Goal: Task Accomplishment & Management: Use online tool/utility

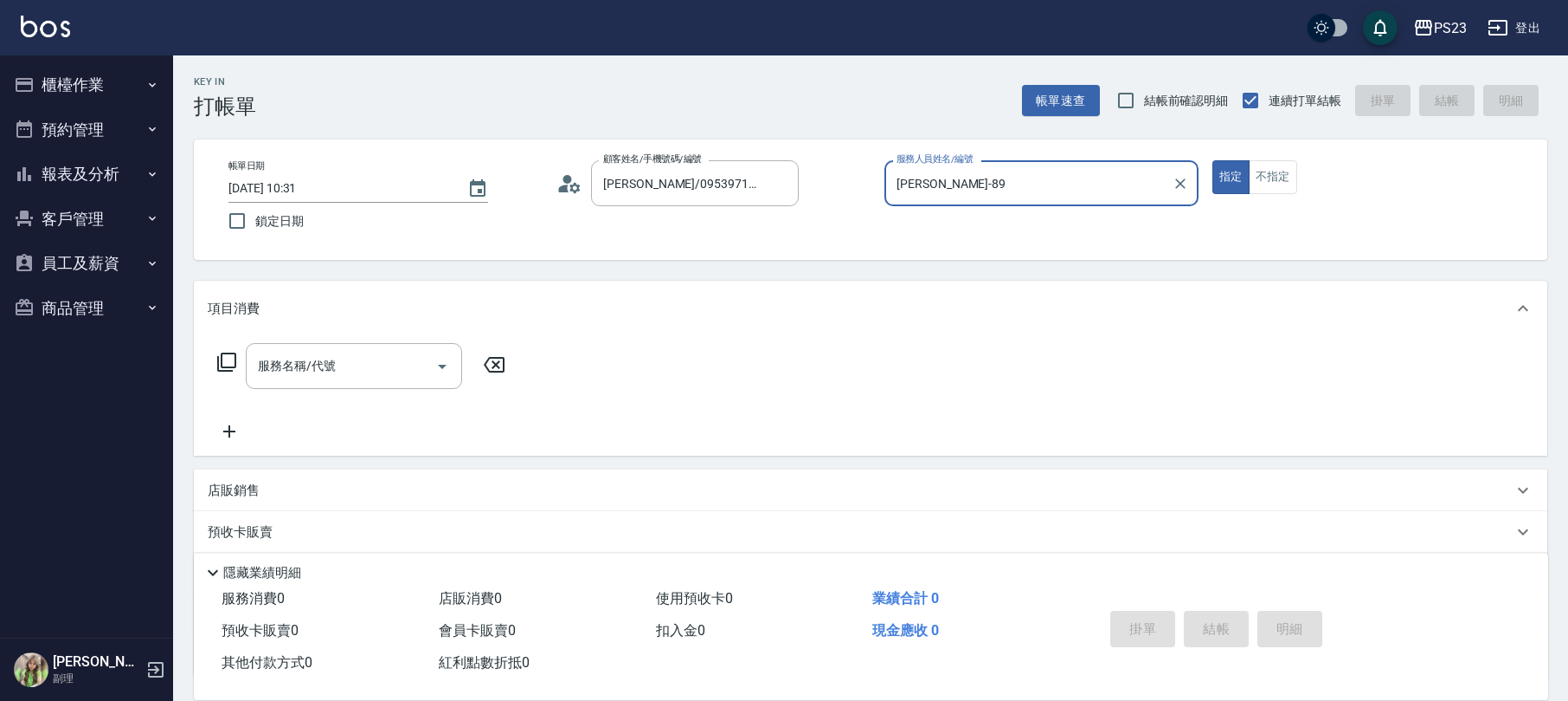
scroll to position [140, 0]
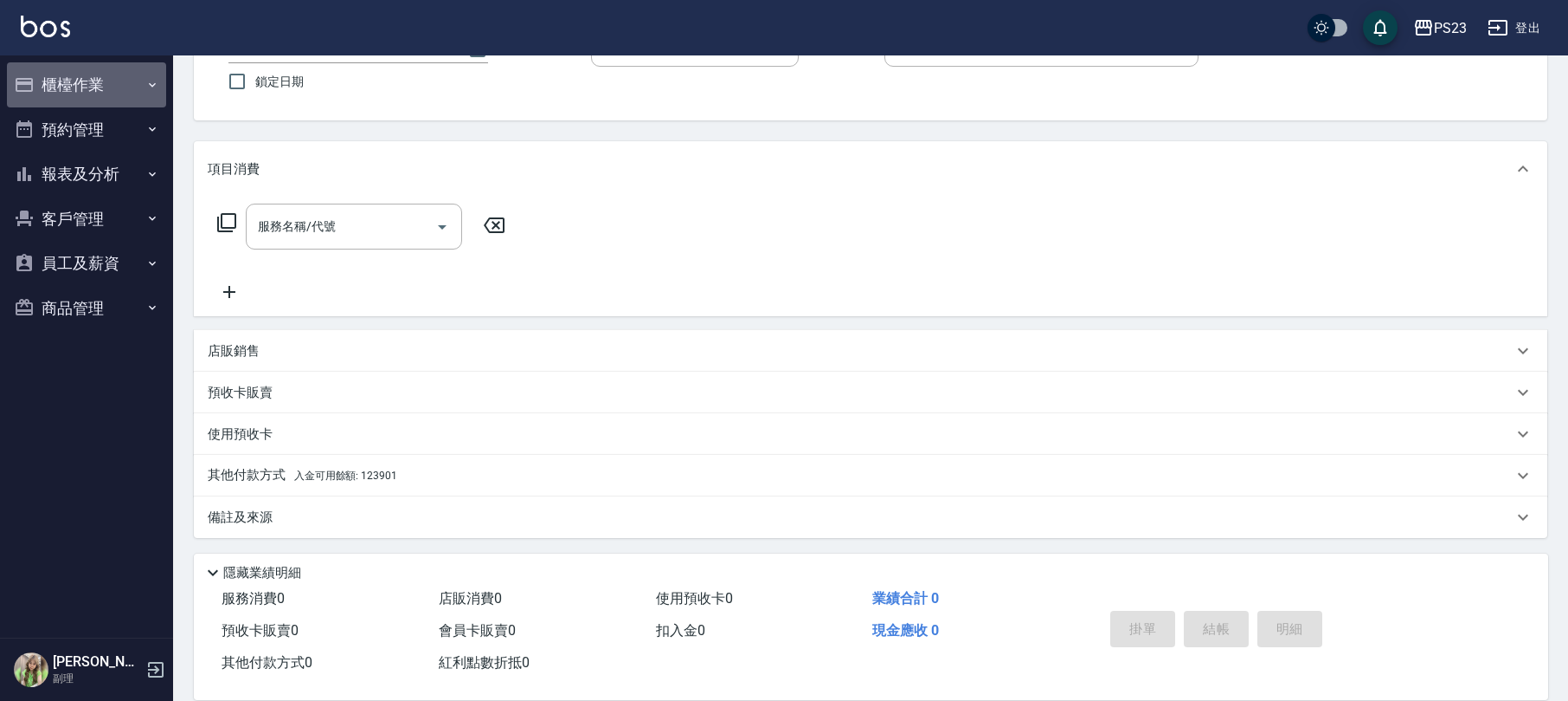
click at [81, 91] on button "櫃檯作業" at bounding box center [86, 84] width 159 height 45
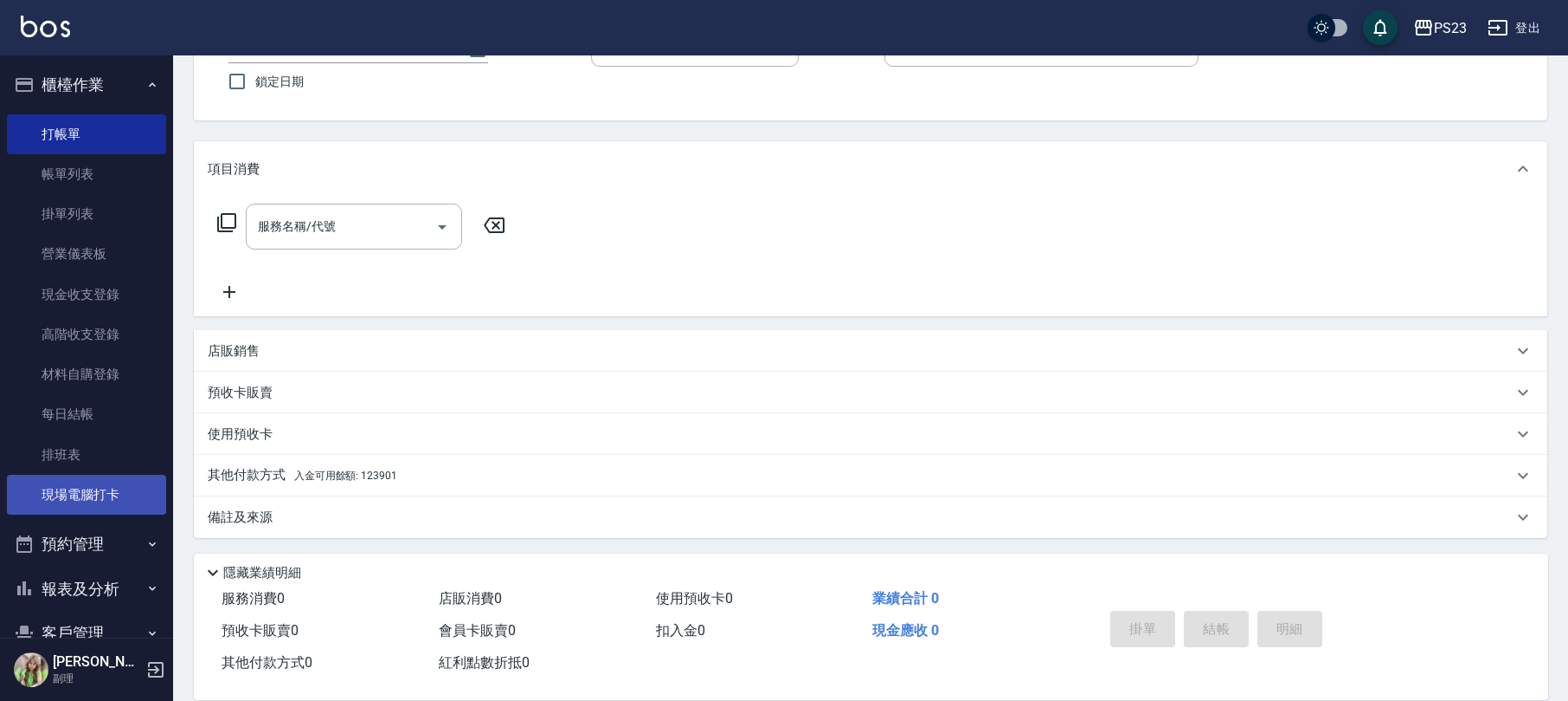
click at [82, 486] on link "現場電腦打卡" at bounding box center [86, 495] width 159 height 39
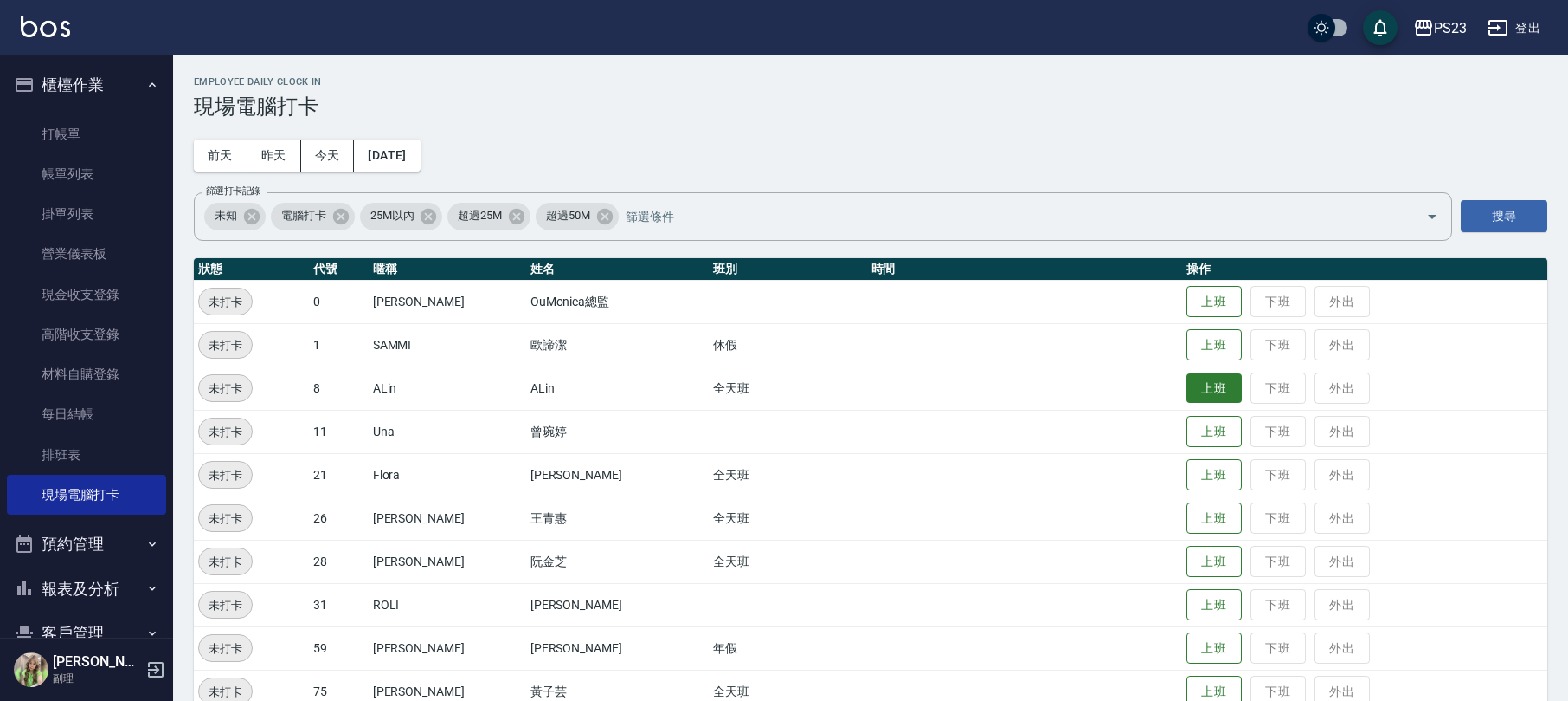
click at [1194, 392] on button "上班" at bounding box center [1214, 389] width 55 height 30
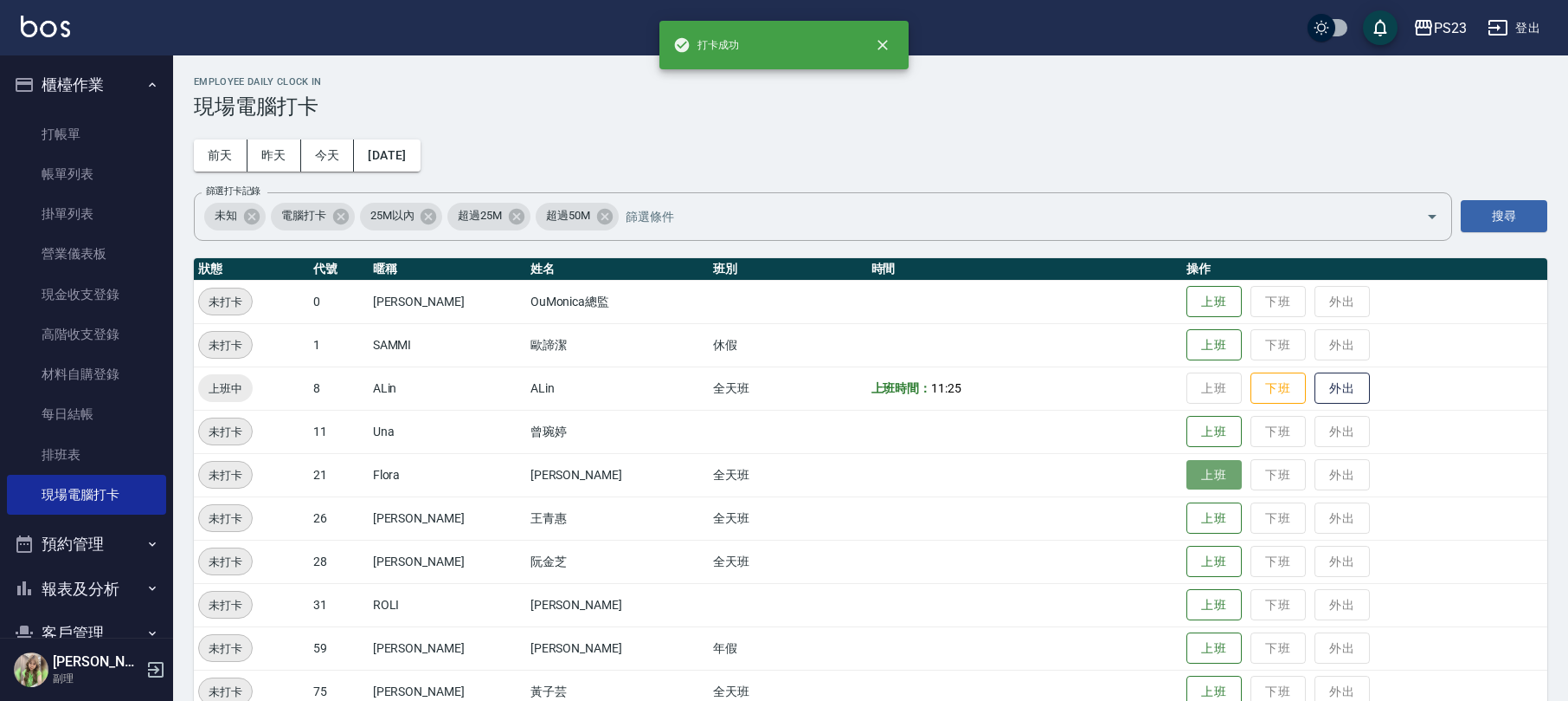
click at [1205, 468] on button "上班" at bounding box center [1214, 475] width 55 height 30
click at [1196, 507] on button "上班" at bounding box center [1214, 518] width 55 height 30
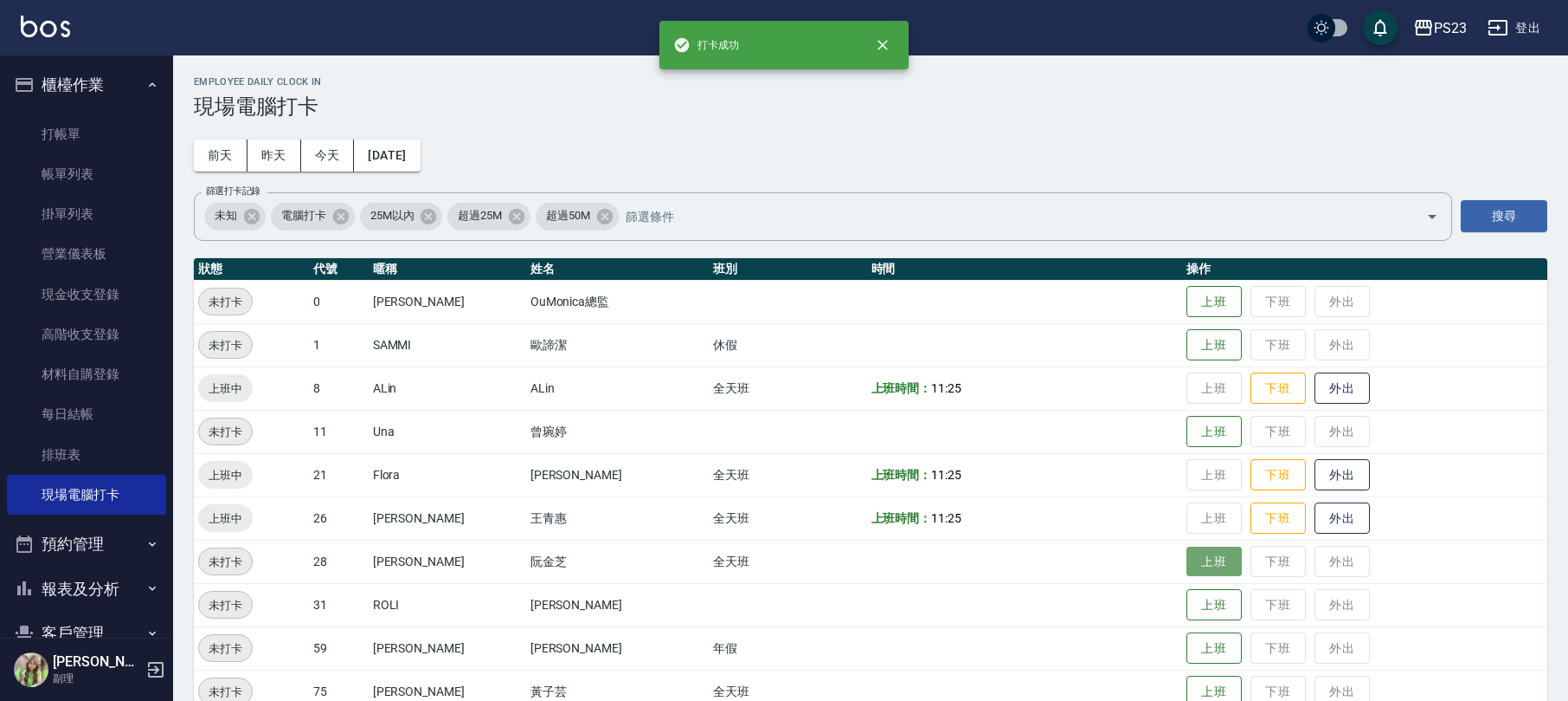
click at [1186, 568] on button "上班" at bounding box center [1214, 561] width 55 height 30
click at [1188, 601] on button "上班" at bounding box center [1214, 604] width 55 height 30
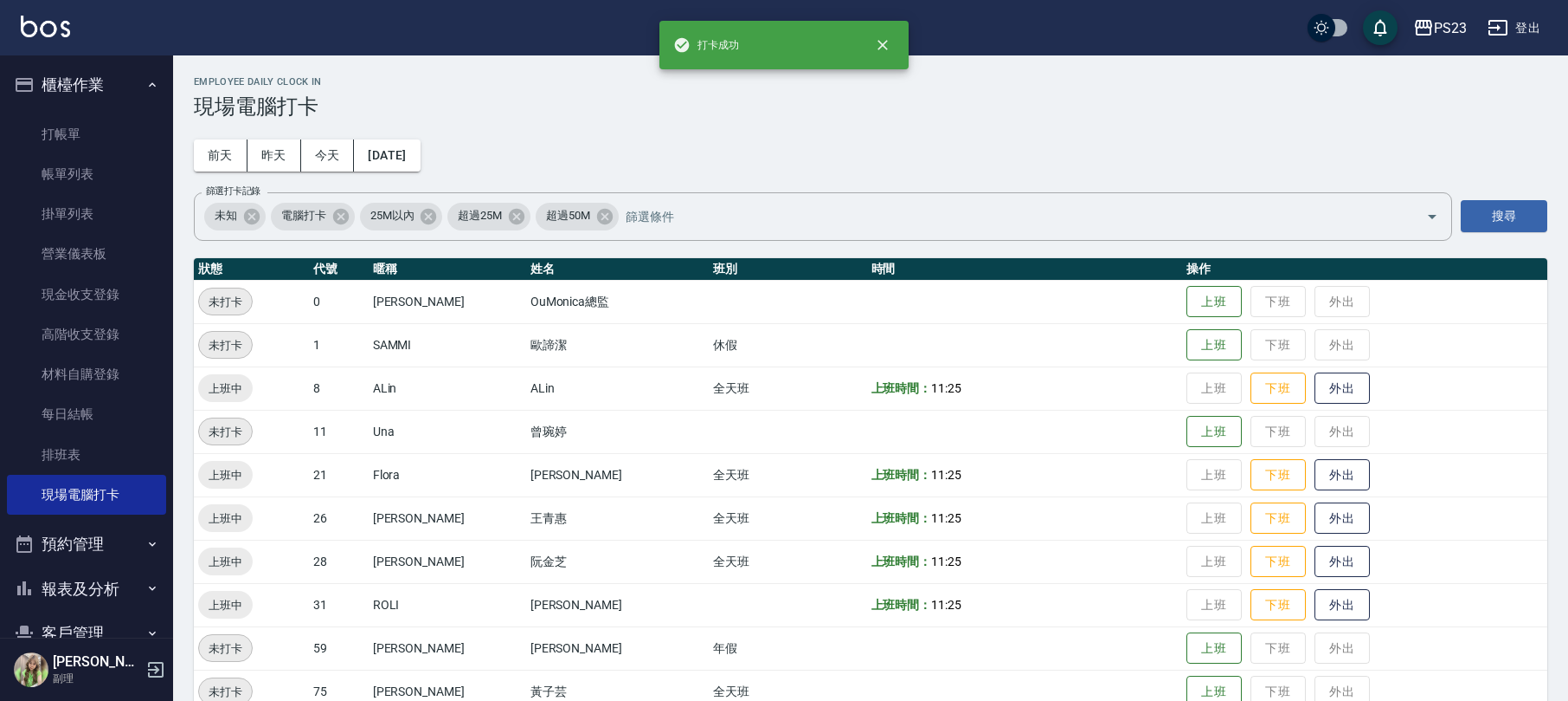
scroll to position [115, 0]
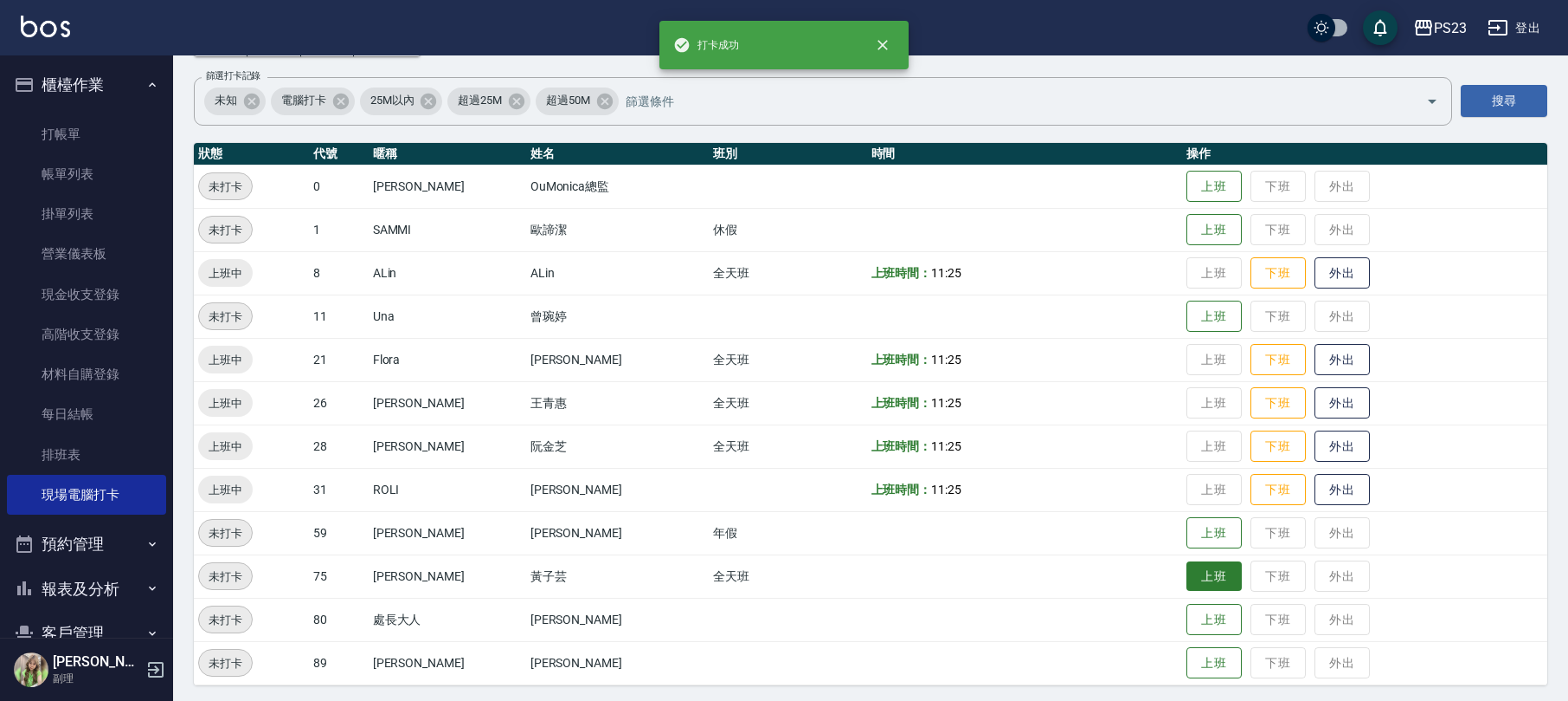
click at [1201, 580] on button "上班" at bounding box center [1214, 576] width 55 height 30
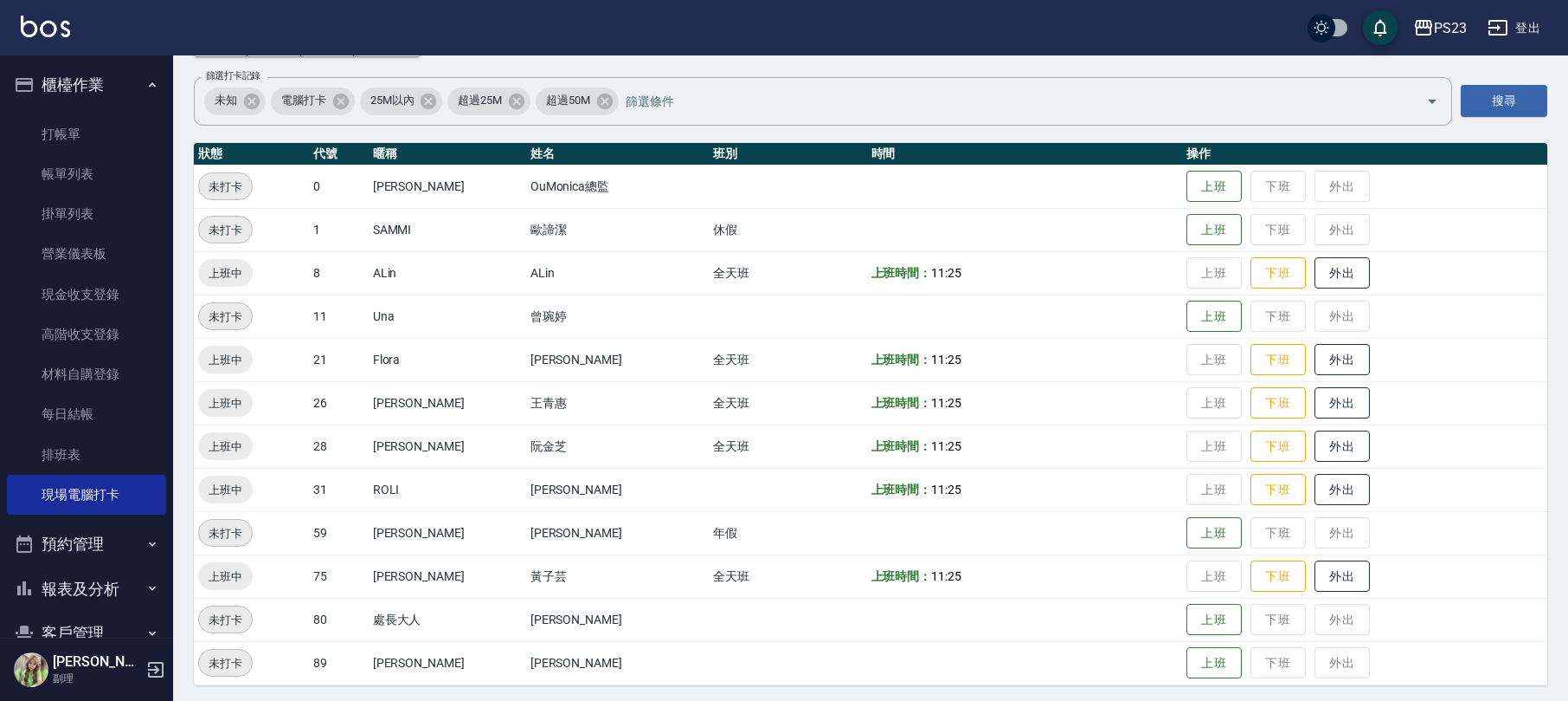
scroll to position [129, 0]
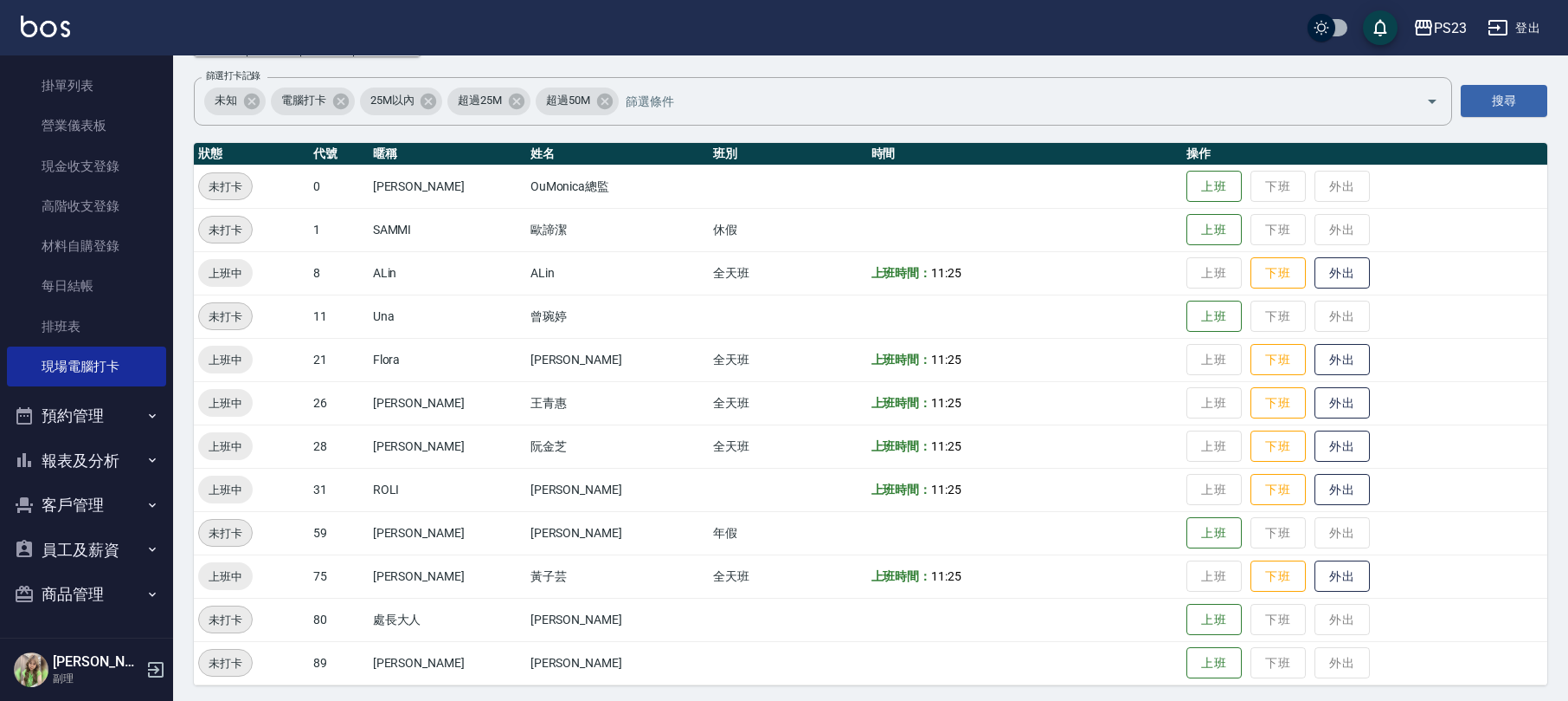
click at [70, 442] on button "報表及分析" at bounding box center [86, 461] width 159 height 45
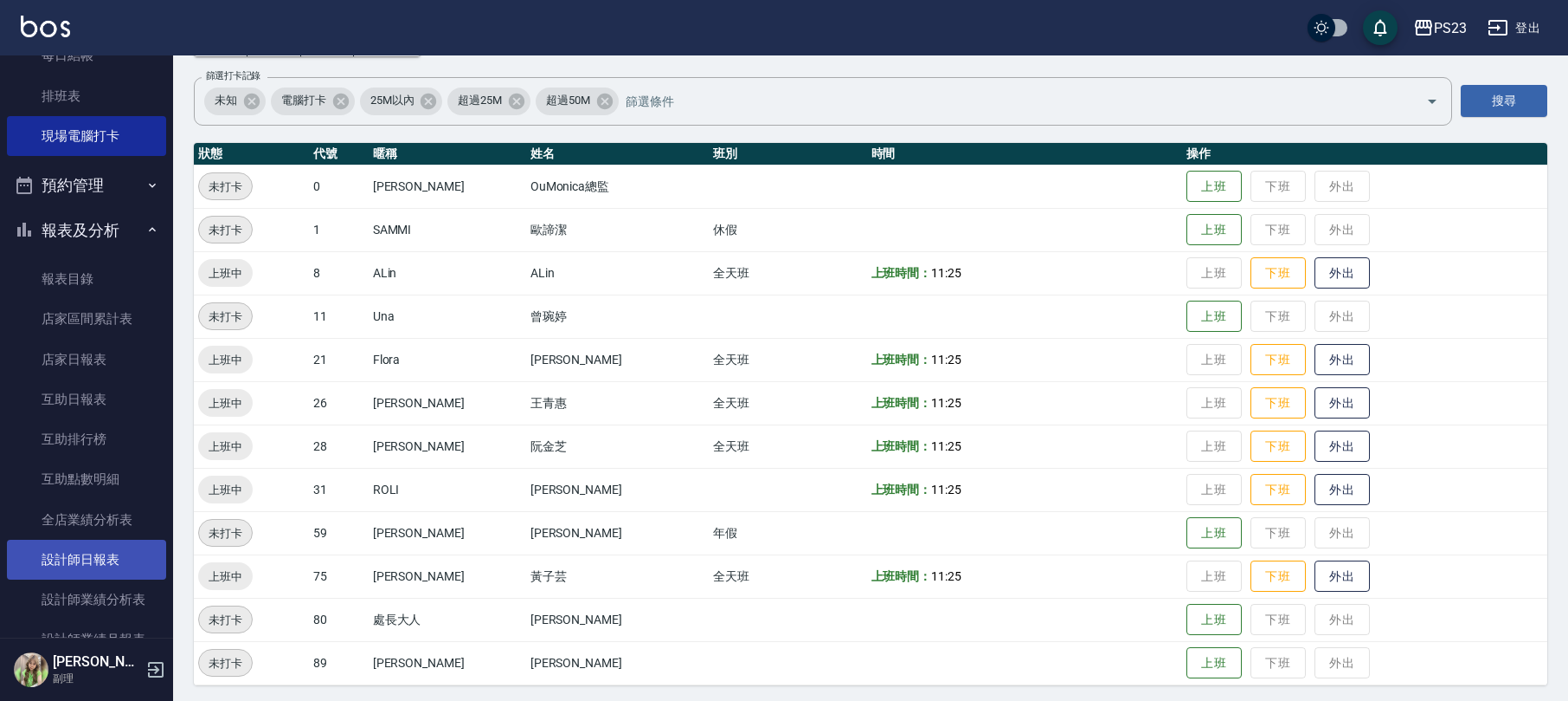
drag, startPoint x: 143, startPoint y: 548, endPoint x: 142, endPoint y: 535, distance: 13.0
click at [143, 549] on link "設計師日報表" at bounding box center [86, 559] width 159 height 39
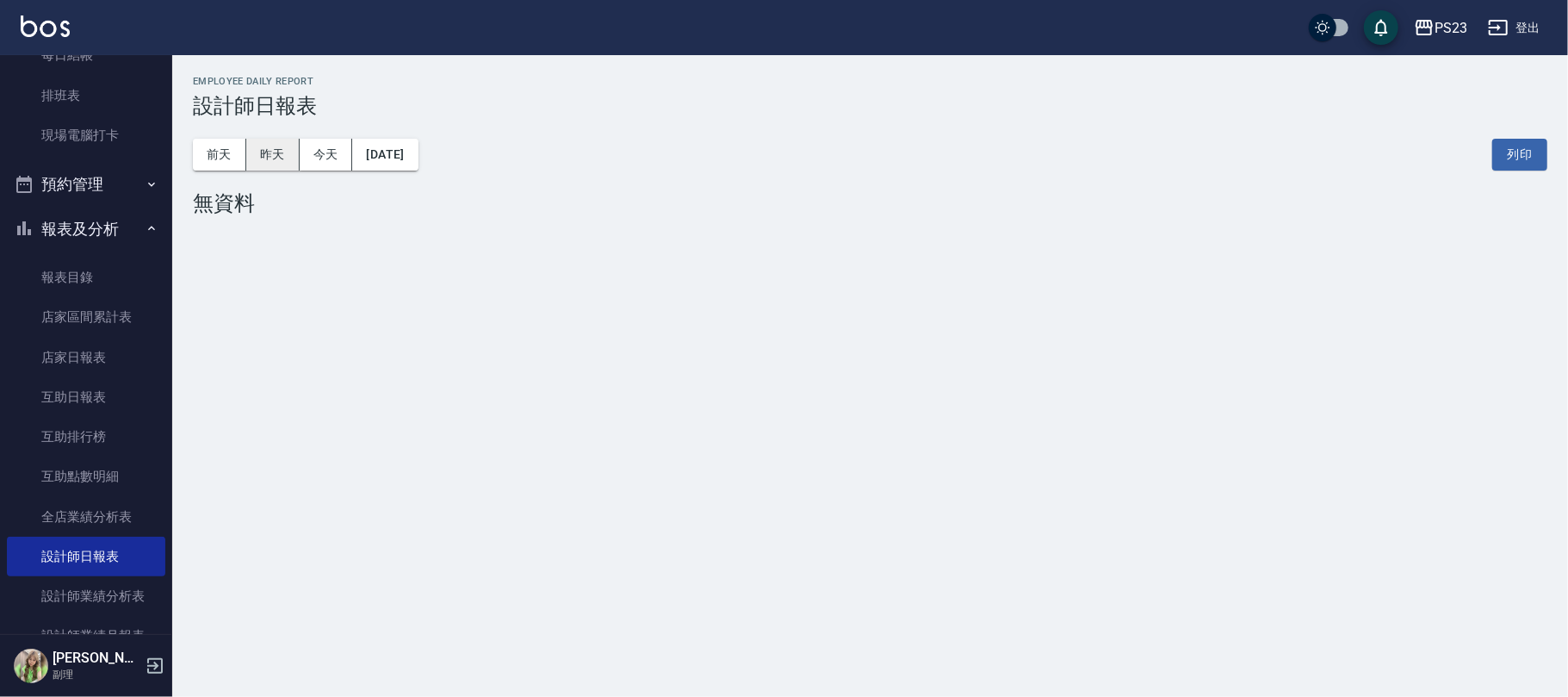
click at [287, 145] on button "昨天" at bounding box center [273, 155] width 53 height 32
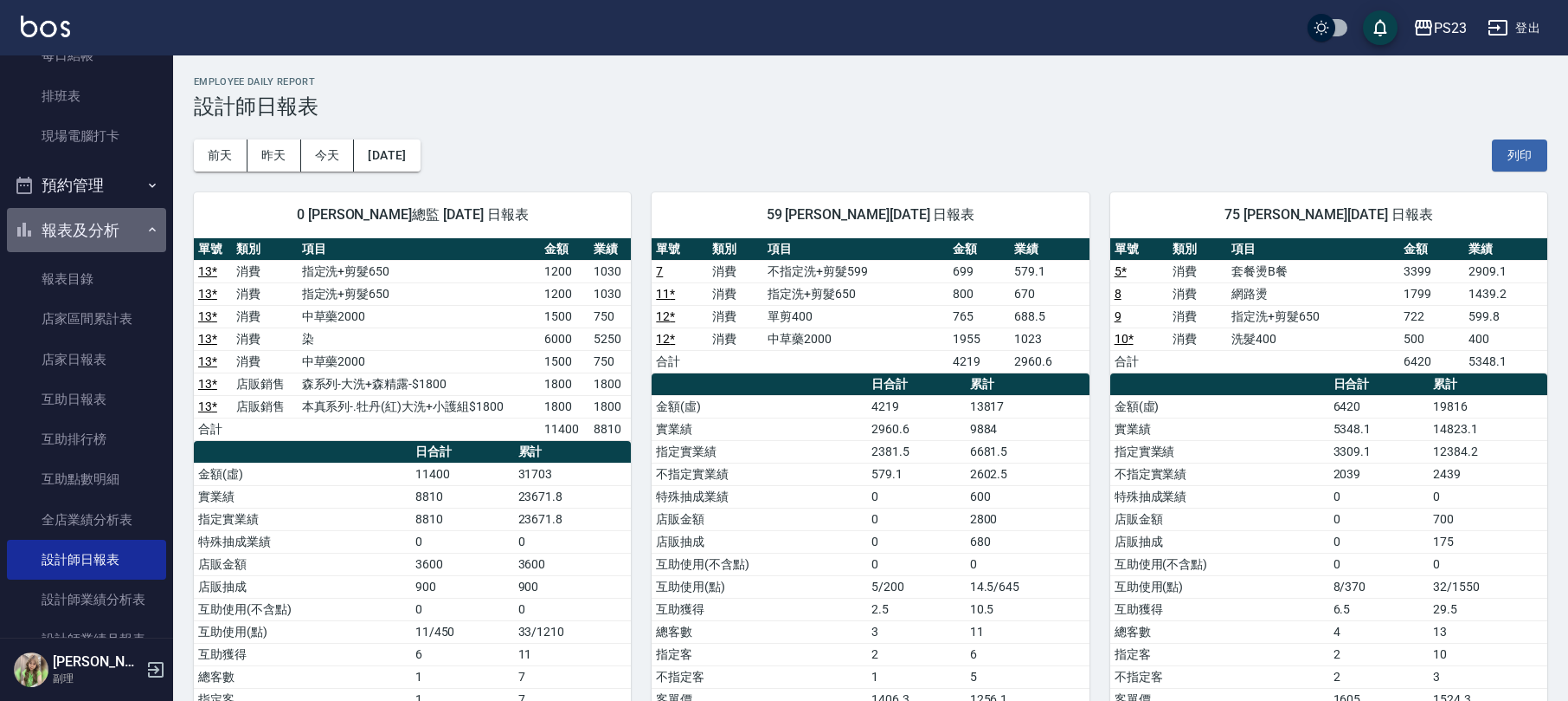
click at [119, 236] on button "報表及分析" at bounding box center [86, 230] width 159 height 45
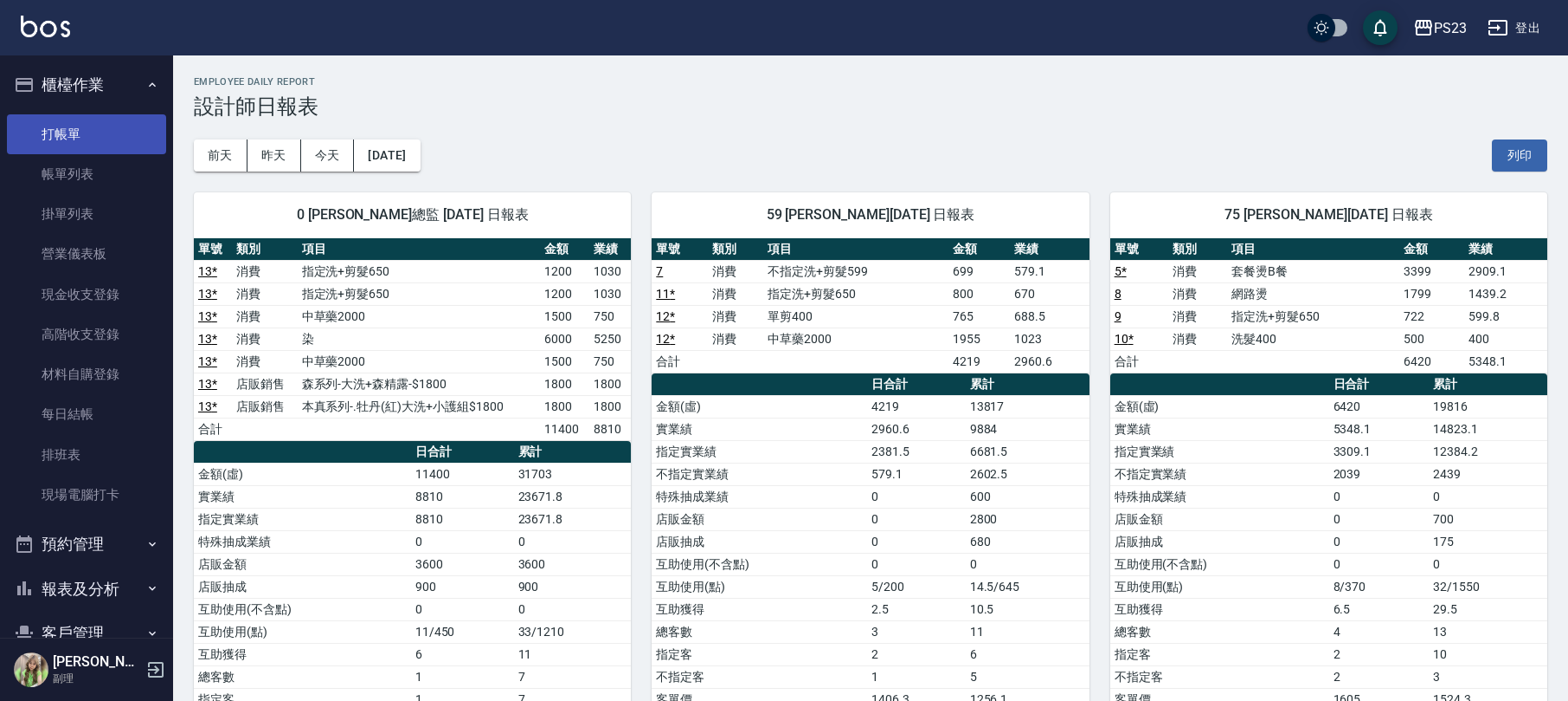
click at [100, 125] on link "打帳單" at bounding box center [86, 134] width 159 height 39
